Goal: Transaction & Acquisition: Purchase product/service

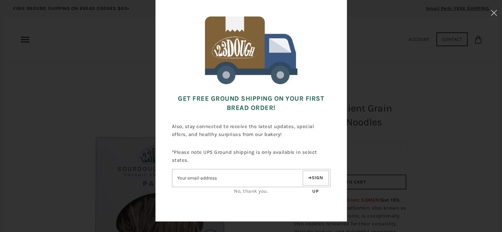
scroll to position [57, 0]
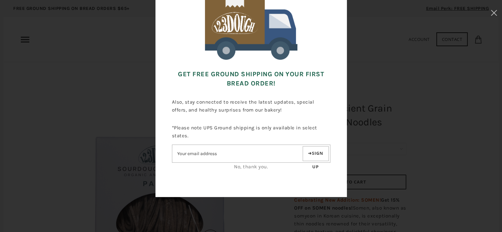
click at [215, 155] on input"] "Email address" at bounding box center [236, 154] width 129 height 12
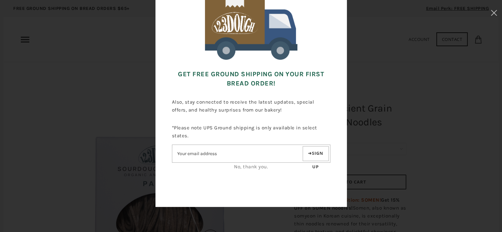
click at [312, 156] on button "Sign up" at bounding box center [316, 153] width 26 height 15
click at [218, 155] on input"] "Email address" at bounding box center [236, 154] width 129 height 12
type input"] "travelersdepot@yahoo.com"
click at [318, 155] on button "Sign up" at bounding box center [316, 153] width 26 height 15
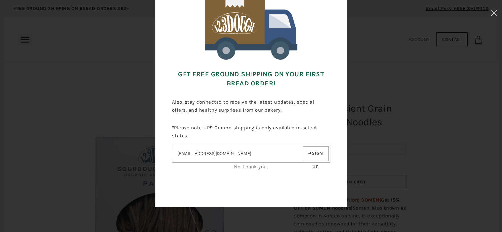
click at [320, 152] on button "Sign up" at bounding box center [316, 153] width 26 height 15
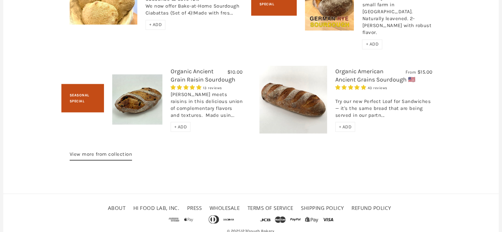
scroll to position [1188, 0]
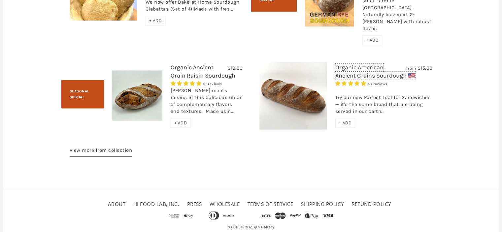
click at [362, 63] on link "Organic American Ancient Grains Sourdough 🇺🇸" at bounding box center [375, 71] width 80 height 16
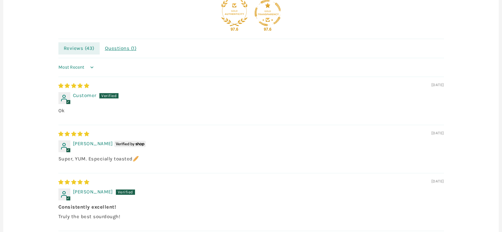
scroll to position [462, 0]
